Goal: Information Seeking & Learning: Check status

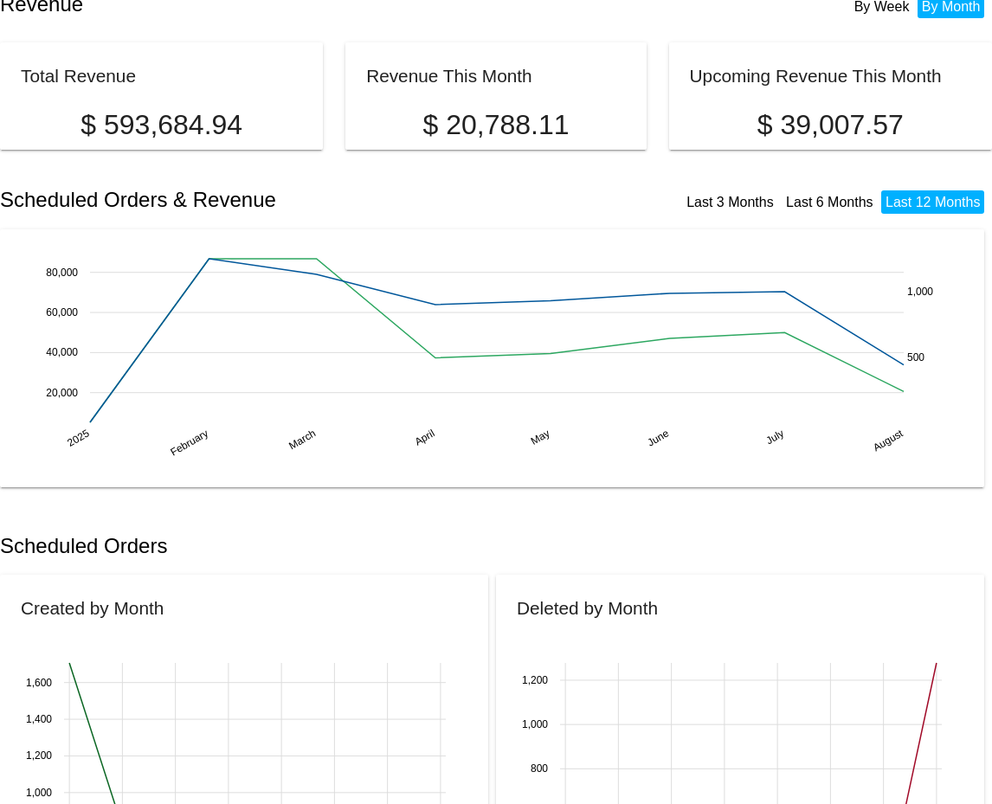
scroll to position [22, 0]
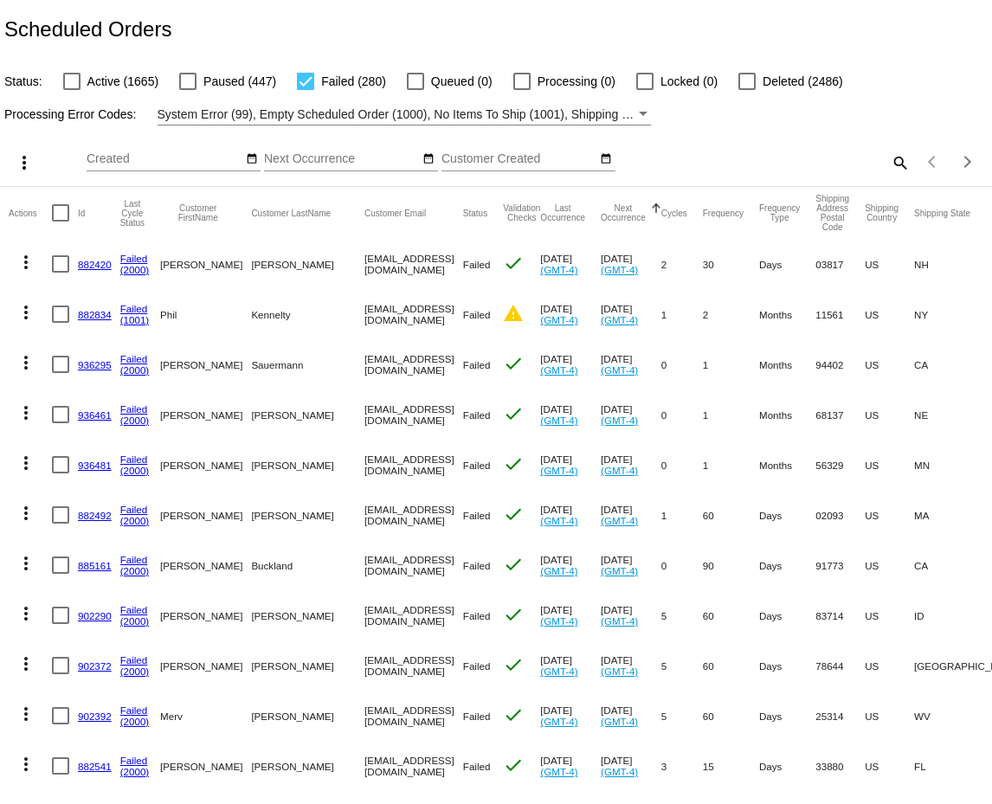
click at [898, 153] on mat-icon "search" at bounding box center [899, 162] width 21 height 27
click at [806, 161] on input "Search" at bounding box center [786, 159] width 247 height 14
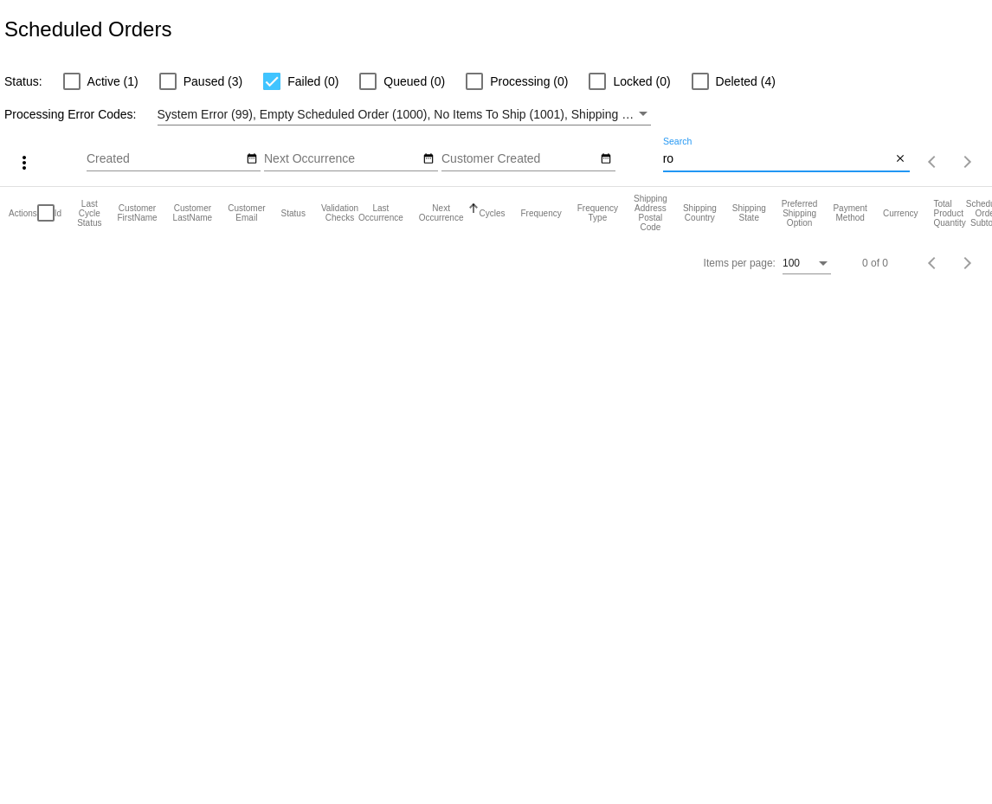
type input "r"
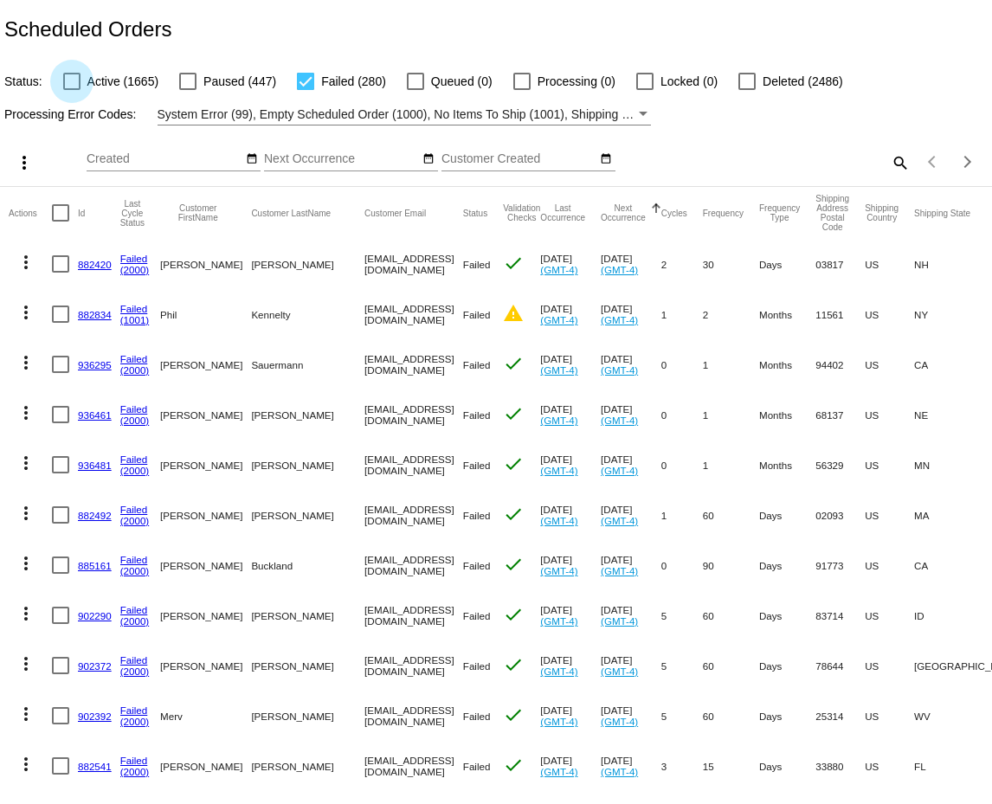
click at [69, 88] on div at bounding box center [71, 81] width 17 height 17
click at [71, 90] on input "Active (1665)" at bounding box center [71, 90] width 1 height 1
checkbox input "true"
click at [186, 85] on div at bounding box center [187, 81] width 17 height 17
click at [187, 90] on input "Paused (447)" at bounding box center [187, 90] width 1 height 1
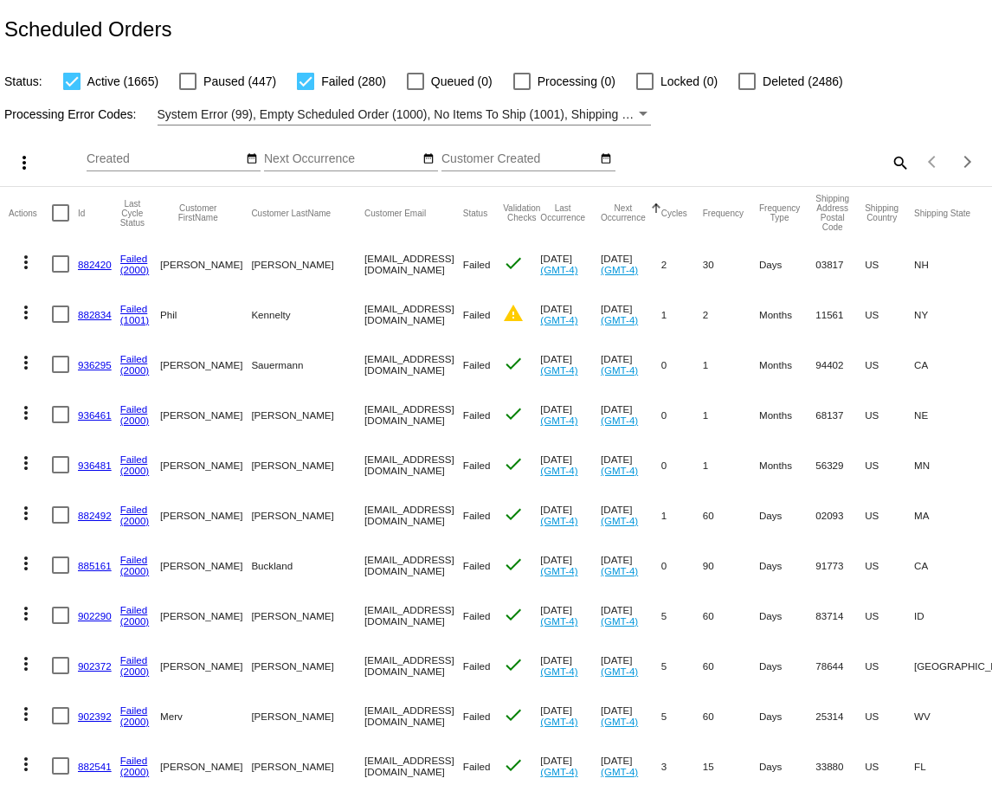
checkbox input "true"
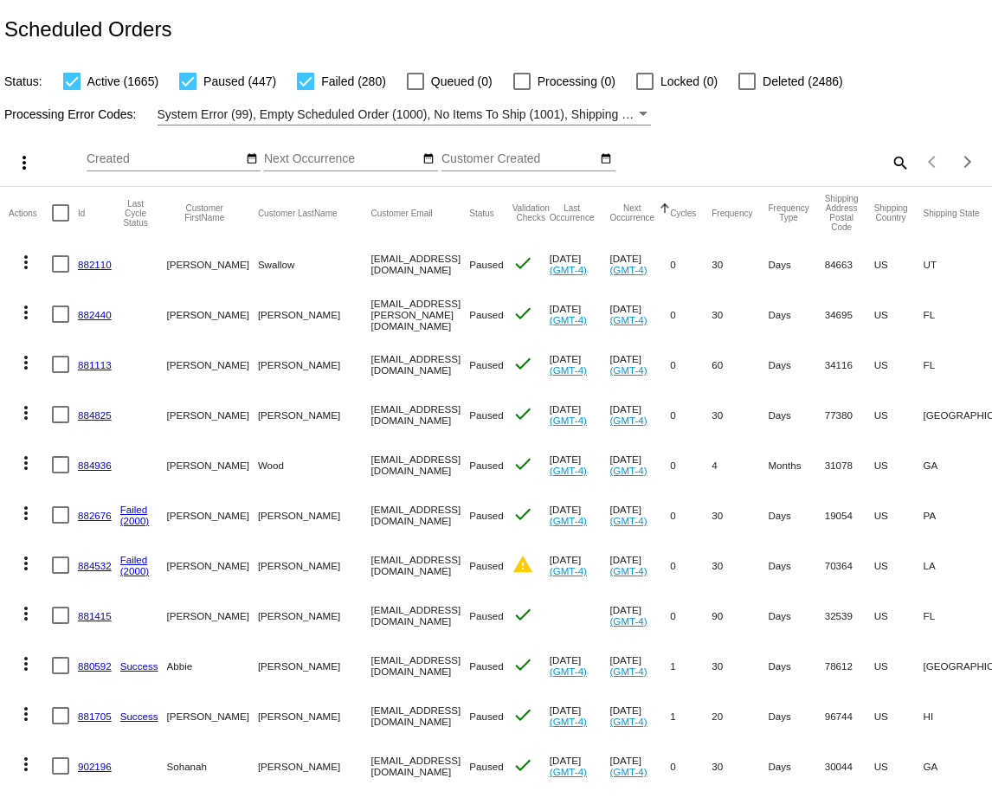
click at [903, 157] on mat-icon "search" at bounding box center [899, 162] width 21 height 27
click at [699, 164] on input "Search" at bounding box center [786, 159] width 247 height 14
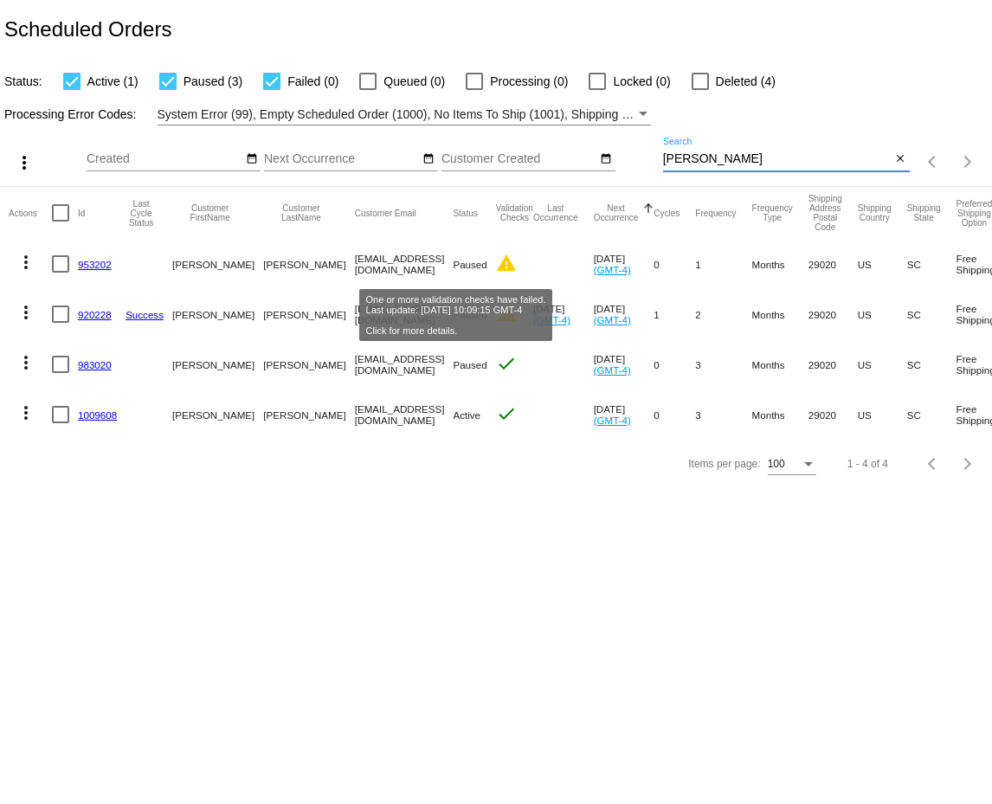
type input "[PERSON_NAME]"
click at [496, 266] on mat-icon "warning" at bounding box center [506, 263] width 21 height 21
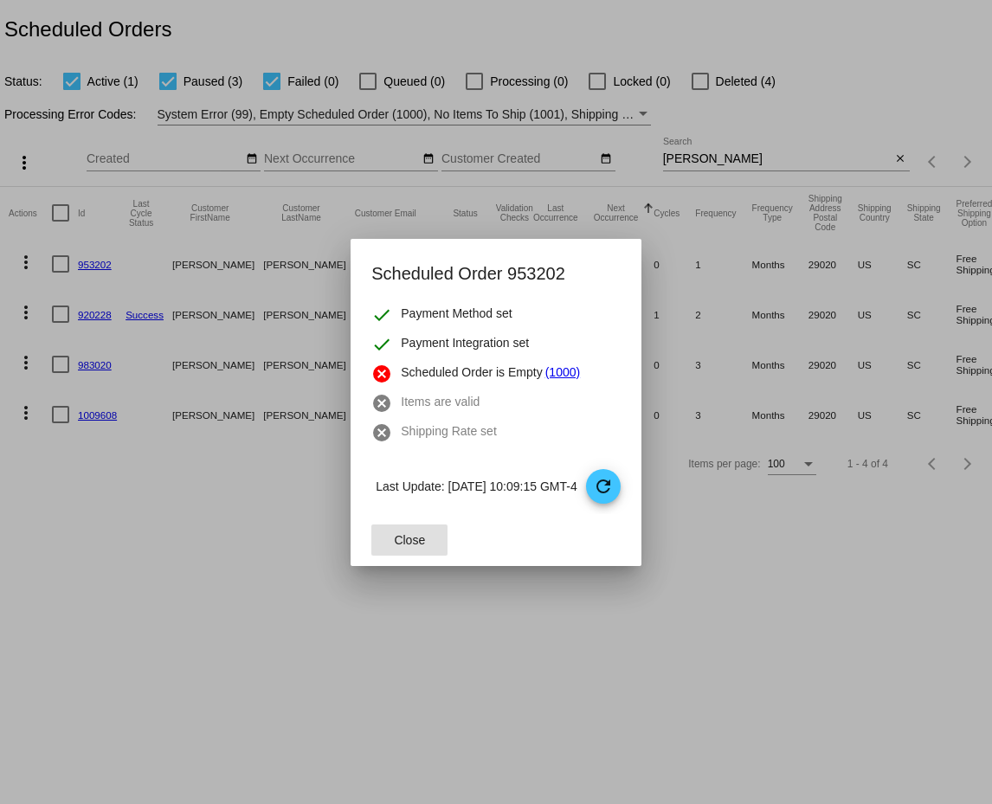
click at [400, 537] on span "Close" at bounding box center [409, 540] width 31 height 14
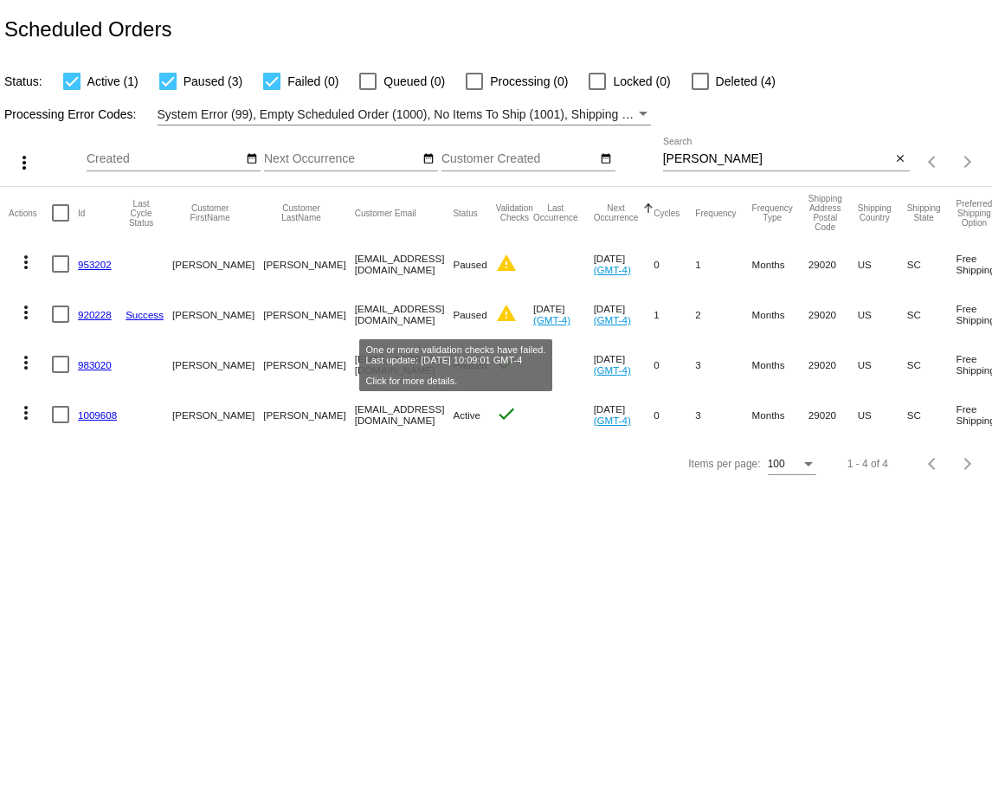
click at [496, 318] on mat-icon "warning" at bounding box center [506, 313] width 21 height 21
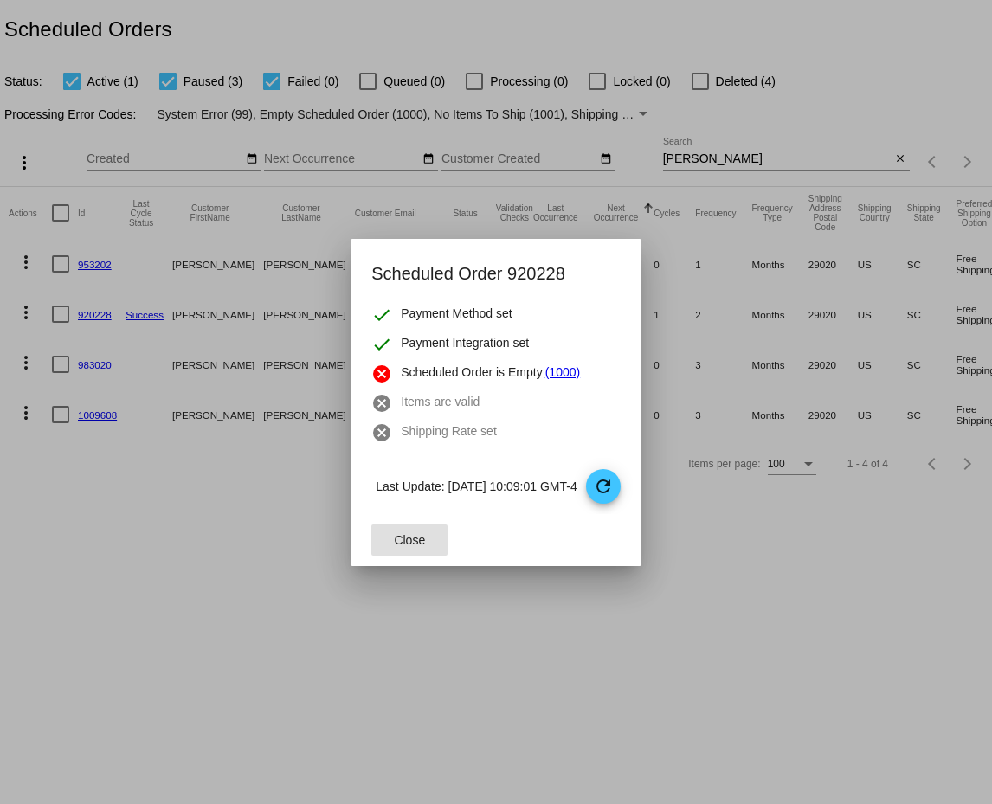
click at [419, 537] on button "Close" at bounding box center [409, 539] width 76 height 31
